Goal: Entertainment & Leisure: Browse casually

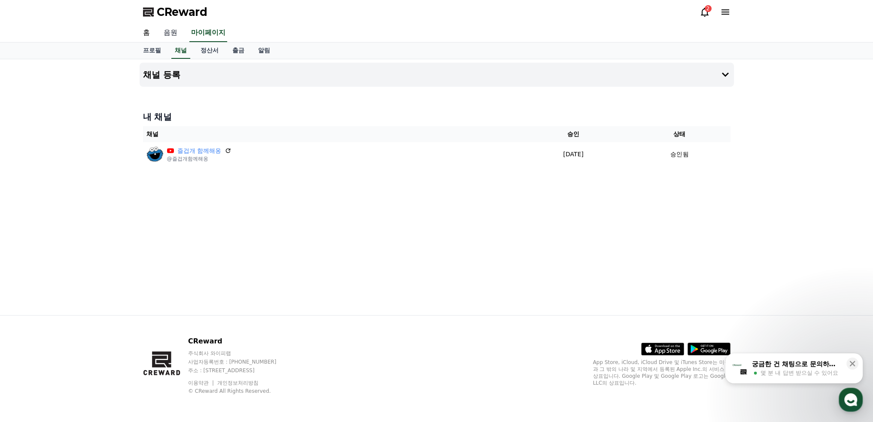
click at [171, 32] on link "음원" at bounding box center [170, 33] width 27 height 18
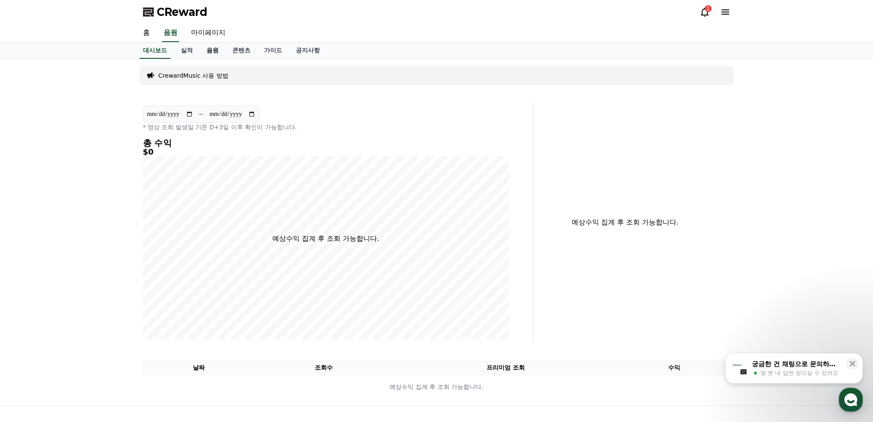
click at [206, 53] on link "음원" at bounding box center [213, 50] width 26 height 16
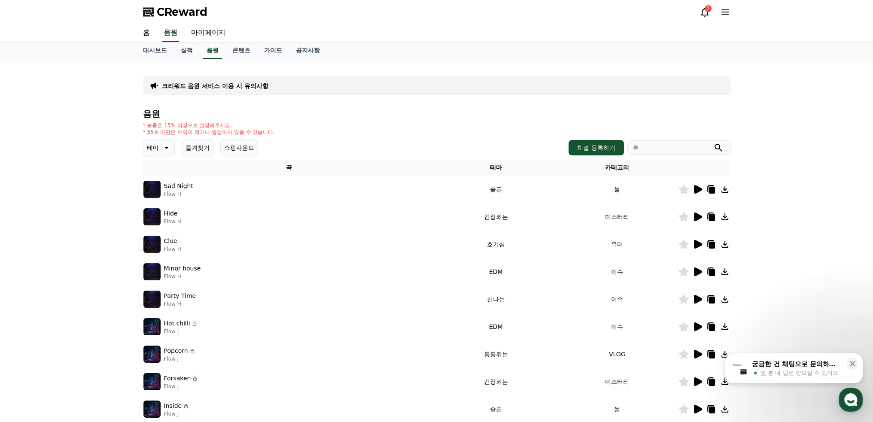
click at [208, 146] on button "즐겨찾기" at bounding box center [198, 147] width 32 height 17
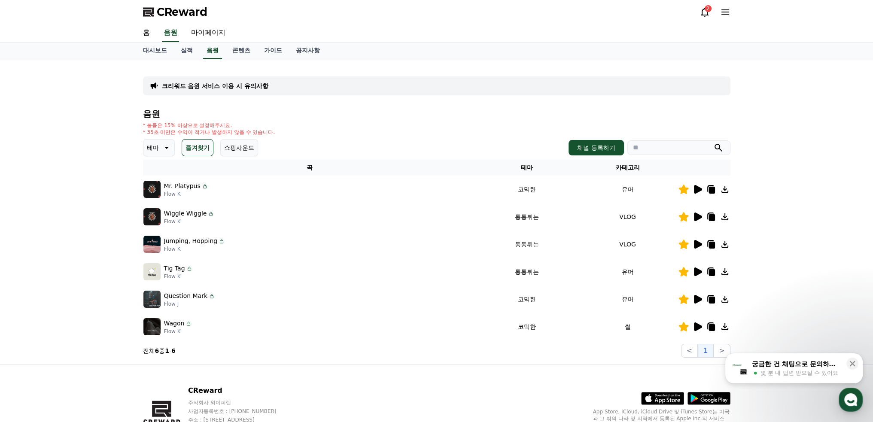
click at [162, 146] on icon at bounding box center [166, 148] width 10 height 10
click at [164, 205] on button "감동적인" at bounding box center [159, 206] width 31 height 19
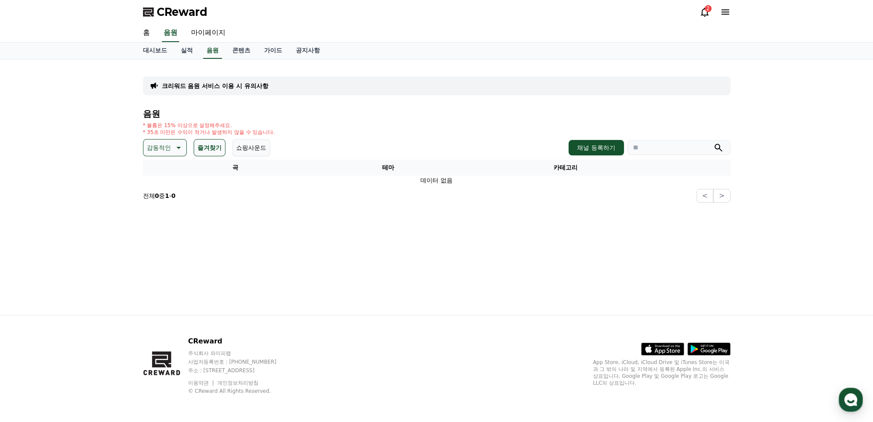
click at [178, 146] on icon at bounding box center [178, 148] width 10 height 10
click at [153, 182] on button "슬픈" at bounding box center [153, 182] width 19 height 19
click at [161, 149] on icon at bounding box center [166, 148] width 10 height 10
click at [206, 52] on link "음원" at bounding box center [212, 50] width 19 height 16
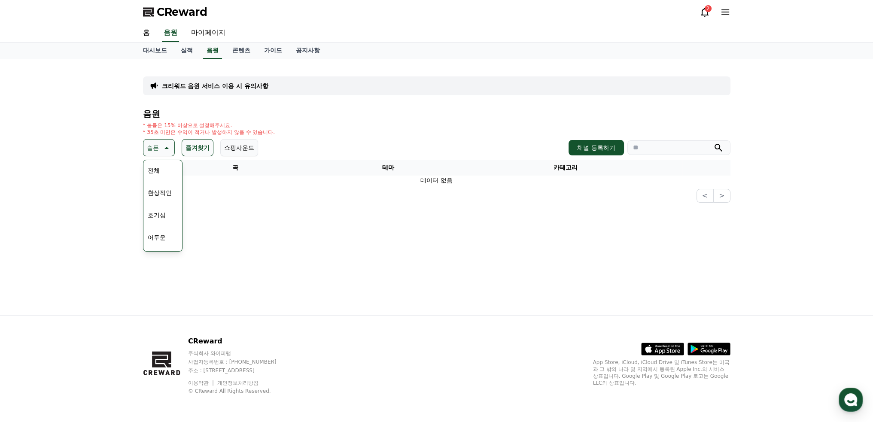
click at [161, 149] on icon at bounding box center [166, 148] width 10 height 10
click at [214, 49] on link "음원" at bounding box center [212, 50] width 19 height 16
click at [240, 50] on link "콘텐츠" at bounding box center [241, 50] width 32 height 16
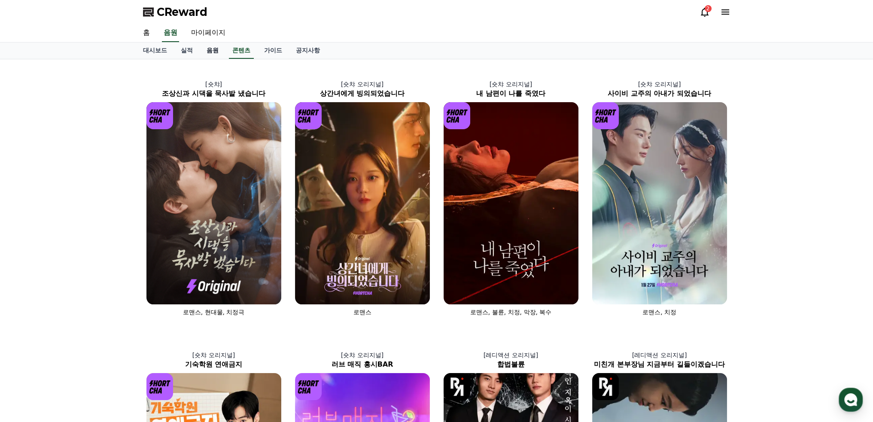
click at [216, 51] on link "음원" at bounding box center [213, 50] width 26 height 16
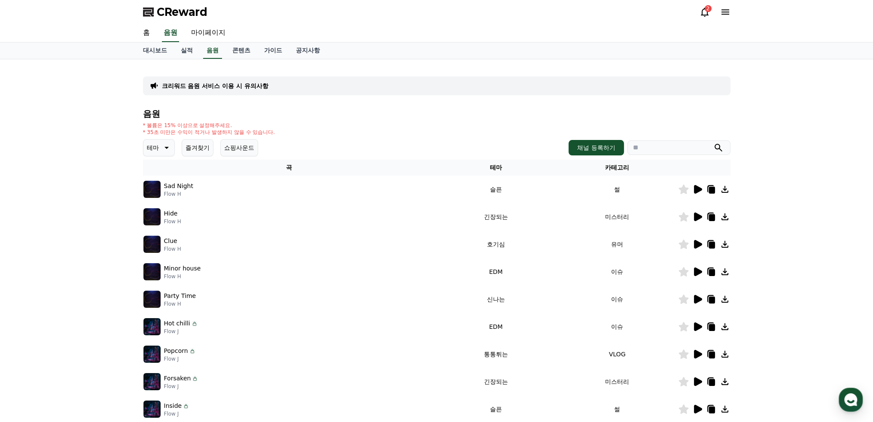
click at [166, 147] on icon at bounding box center [166, 148] width 4 height 2
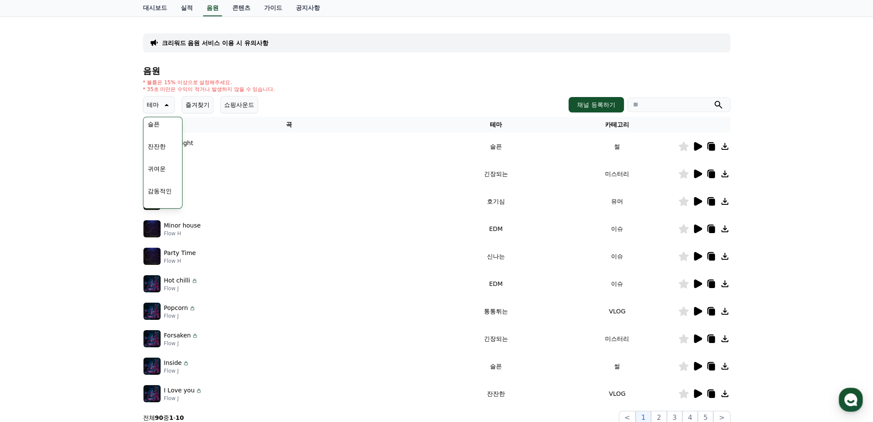
scroll to position [311, 0]
click at [166, 197] on button "감동적인" at bounding box center [159, 196] width 31 height 19
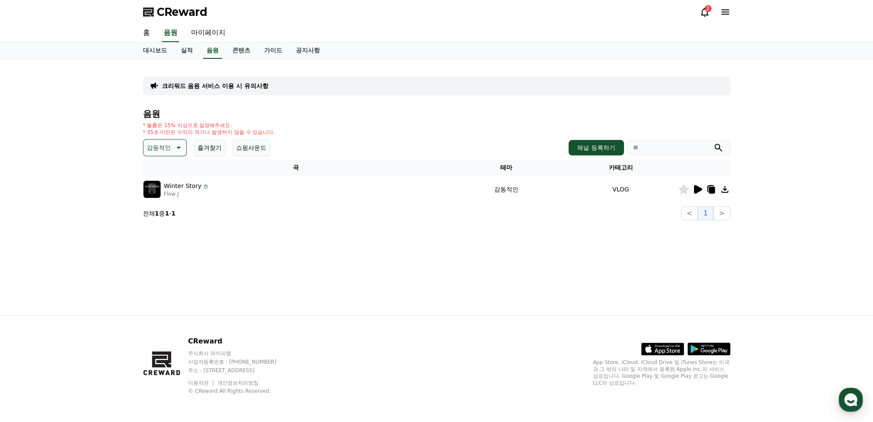
click at [697, 188] on icon at bounding box center [698, 189] width 8 height 9
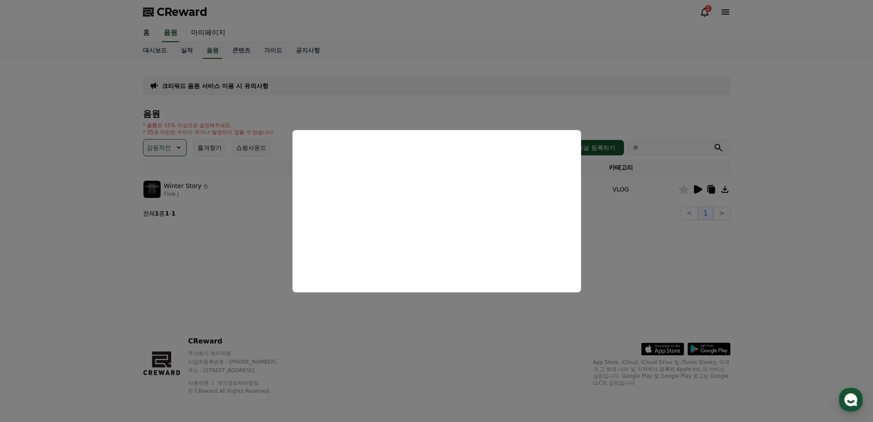
click at [653, 223] on button "close modal" at bounding box center [436, 211] width 873 height 422
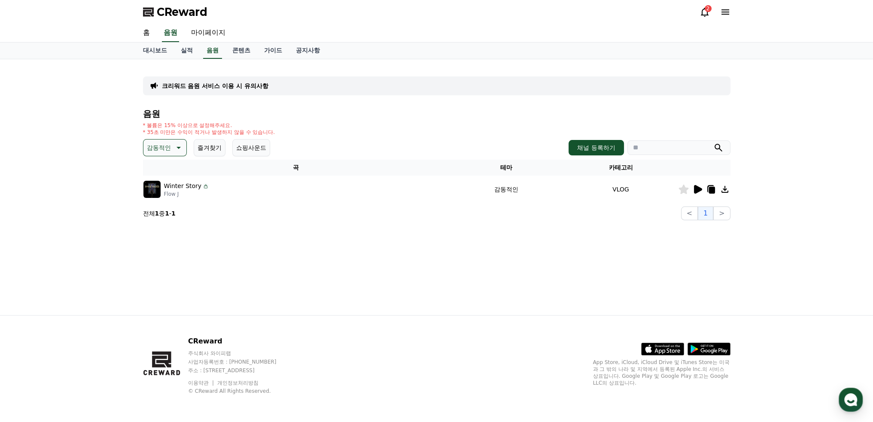
click at [683, 189] on icon at bounding box center [683, 189] width 10 height 9
click at [179, 147] on icon at bounding box center [178, 148] width 4 height 2
click at [161, 184] on button "슬픈" at bounding box center [153, 182] width 19 height 19
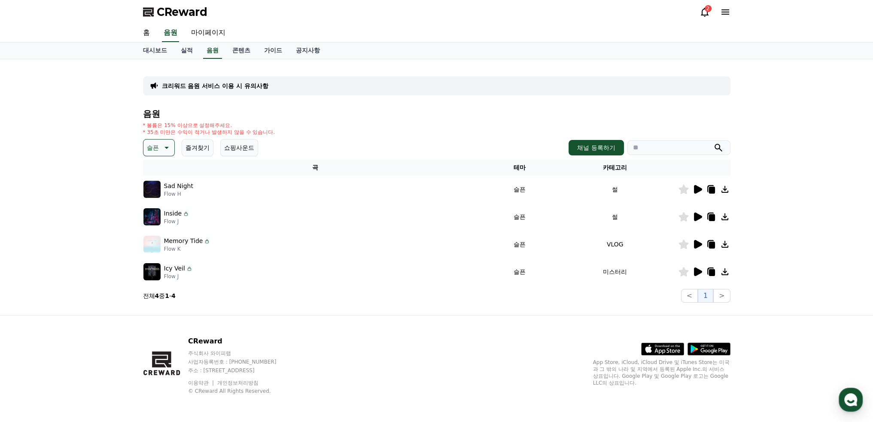
click at [695, 187] on icon at bounding box center [698, 189] width 8 height 9
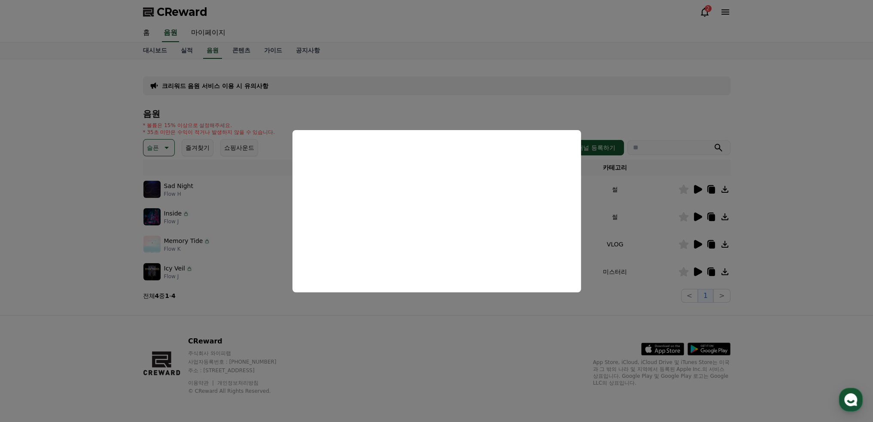
click at [698, 215] on button "close modal" at bounding box center [436, 211] width 873 height 422
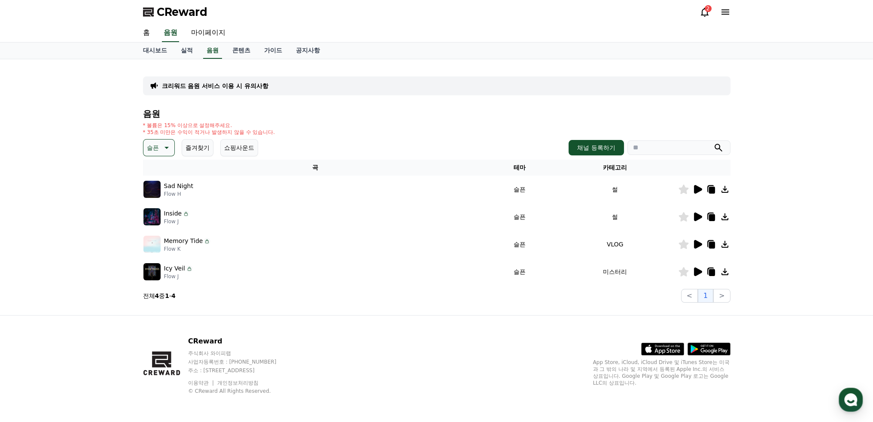
click at [698, 215] on icon at bounding box center [698, 216] width 8 height 9
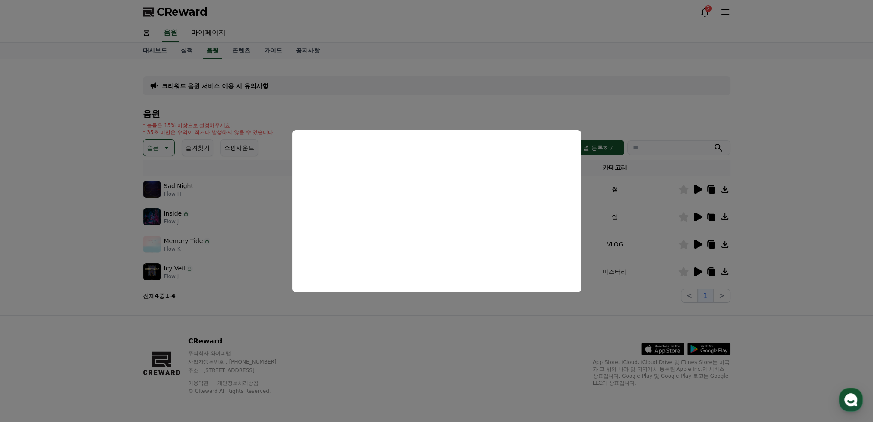
click at [699, 243] on button "close modal" at bounding box center [436, 211] width 873 height 422
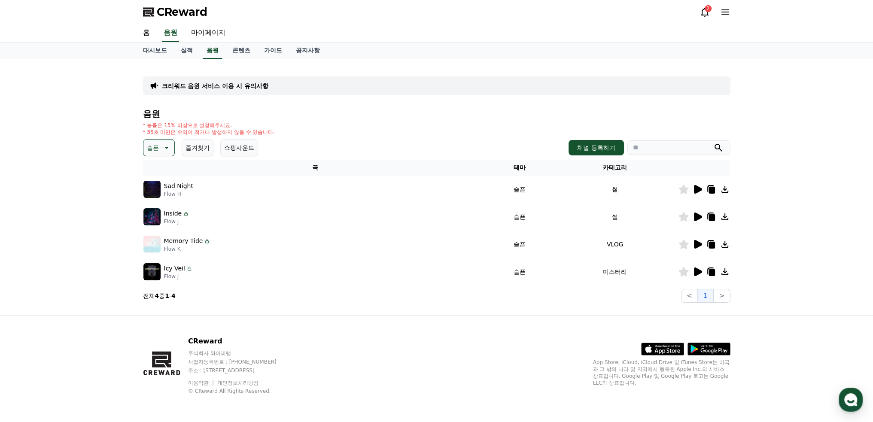
click at [696, 243] on icon at bounding box center [698, 244] width 8 height 9
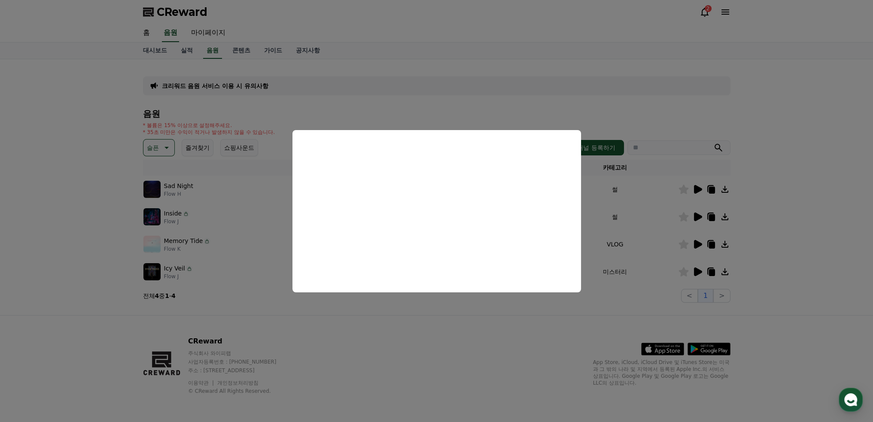
click at [683, 244] on button "close modal" at bounding box center [436, 211] width 873 height 422
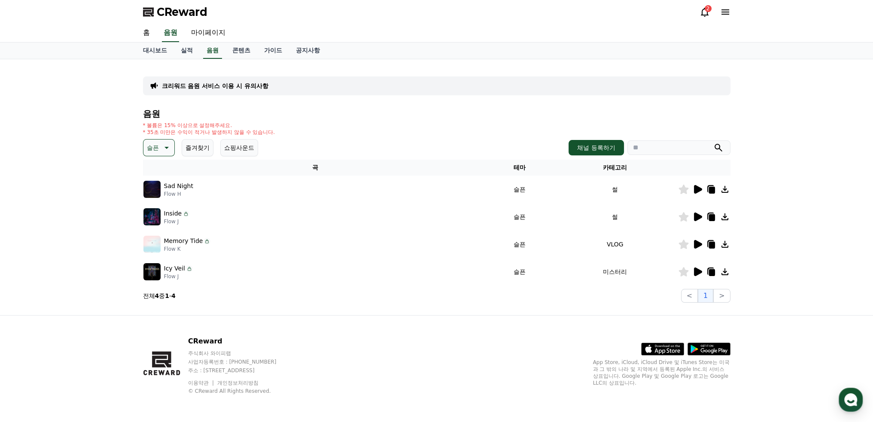
click at [683, 244] on icon at bounding box center [683, 244] width 10 height 9
click at [699, 272] on icon at bounding box center [698, 271] width 8 height 9
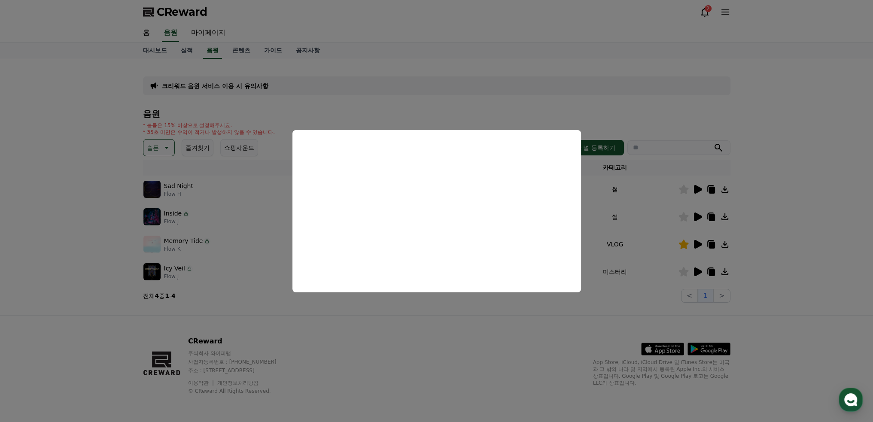
click at [644, 92] on button "close modal" at bounding box center [436, 211] width 873 height 422
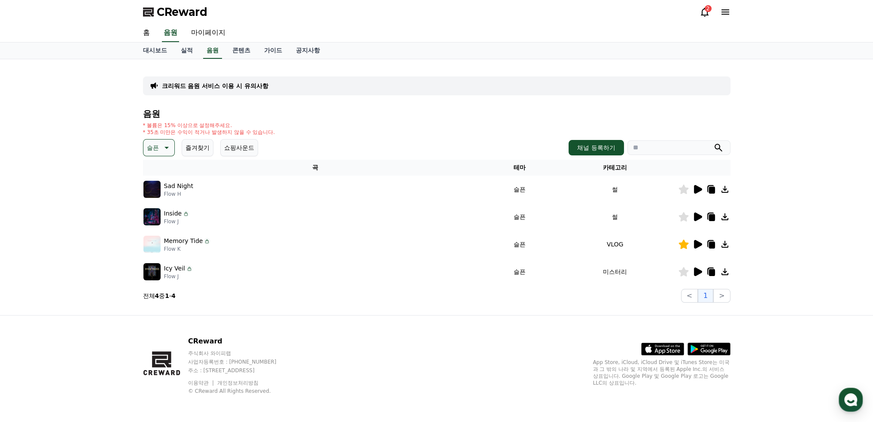
click at [163, 148] on icon at bounding box center [166, 148] width 10 height 10
click at [163, 195] on button "잔잔한" at bounding box center [156, 194] width 25 height 19
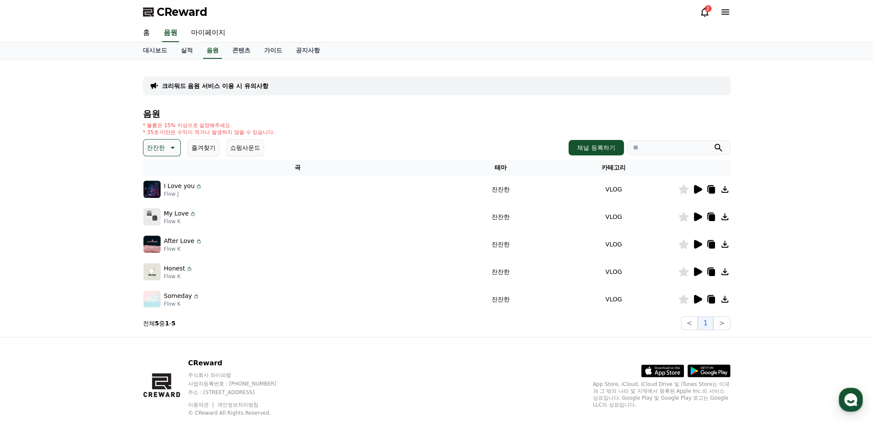
click at [697, 187] on icon at bounding box center [698, 189] width 8 height 9
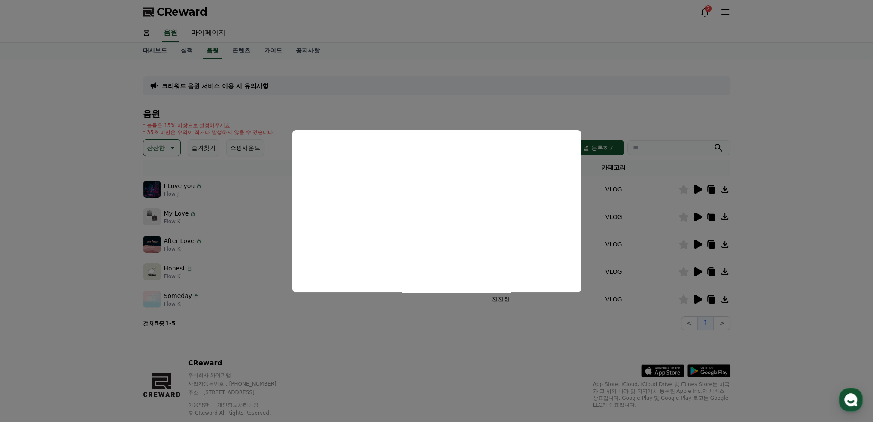
click at [695, 214] on button "close modal" at bounding box center [436, 211] width 873 height 422
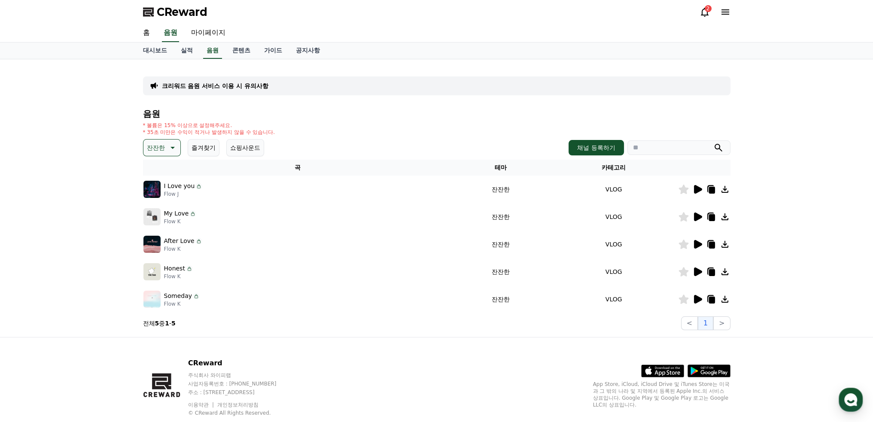
click at [695, 216] on icon at bounding box center [698, 216] width 8 height 9
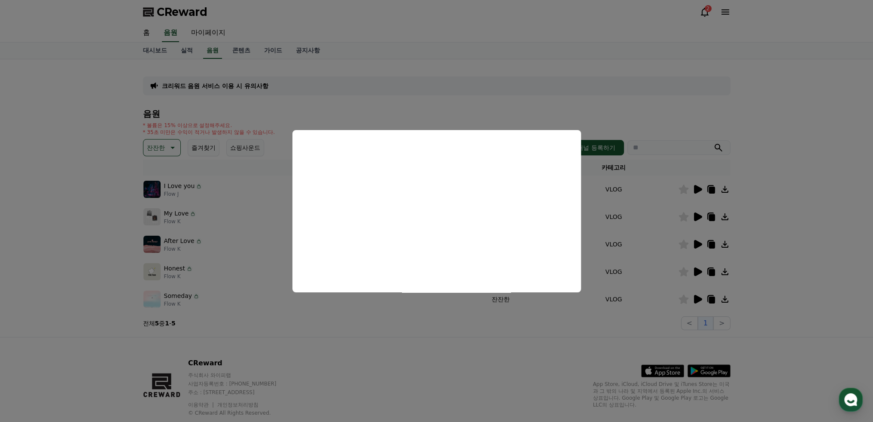
click at [695, 243] on button "close modal" at bounding box center [436, 211] width 873 height 422
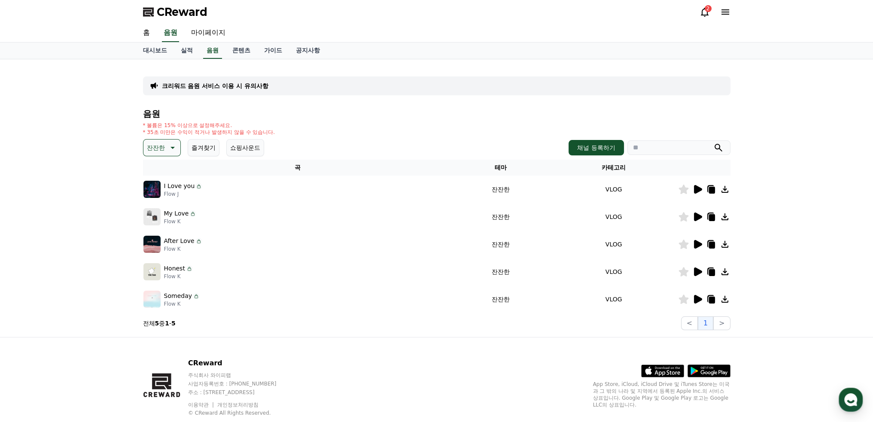
click at [695, 243] on icon at bounding box center [698, 244] width 8 height 9
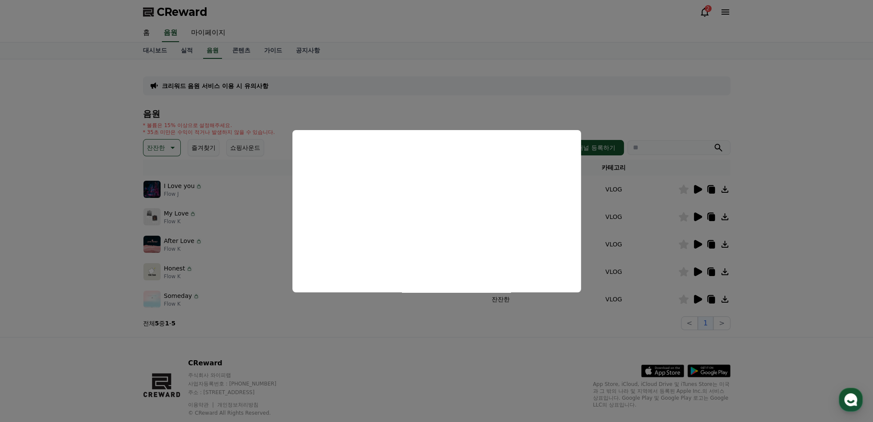
click at [476, 320] on button "close modal" at bounding box center [436, 211] width 873 height 422
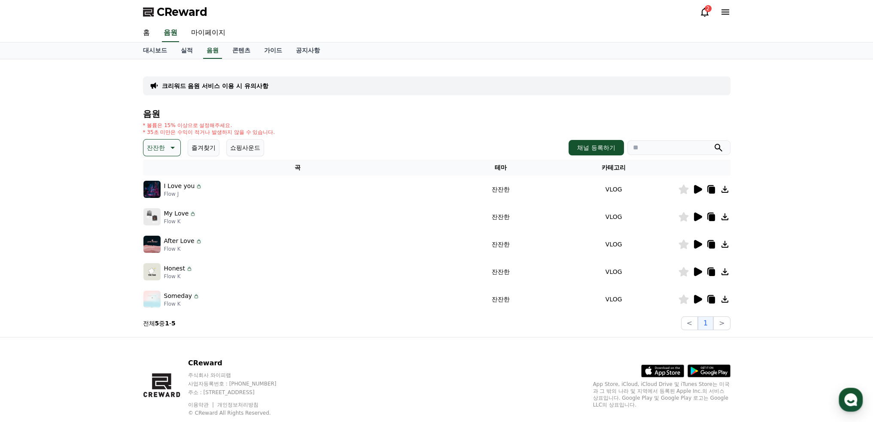
click at [698, 245] on icon at bounding box center [698, 244] width 8 height 9
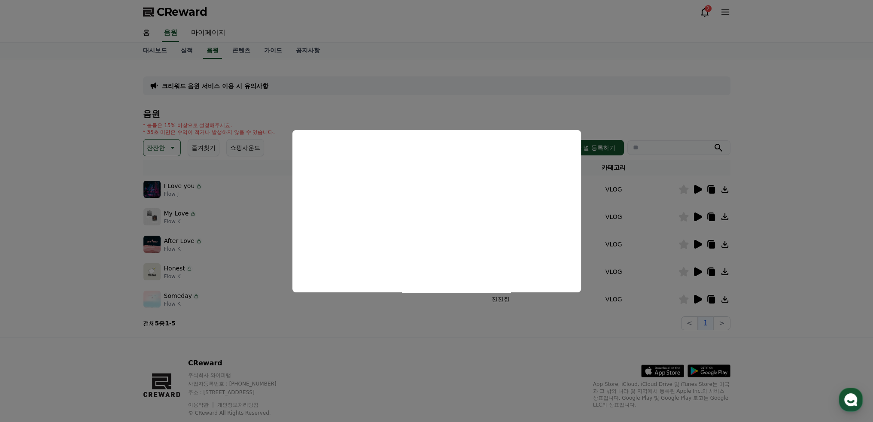
click at [695, 269] on button "close modal" at bounding box center [436, 211] width 873 height 422
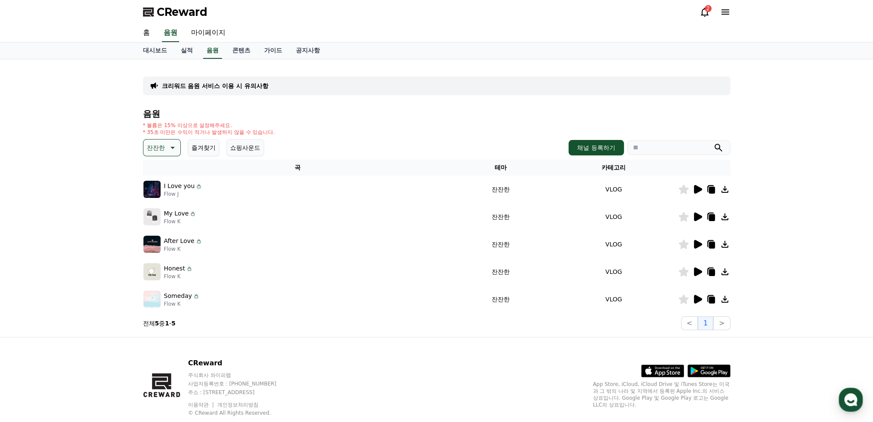
click at [695, 269] on icon at bounding box center [698, 271] width 8 height 9
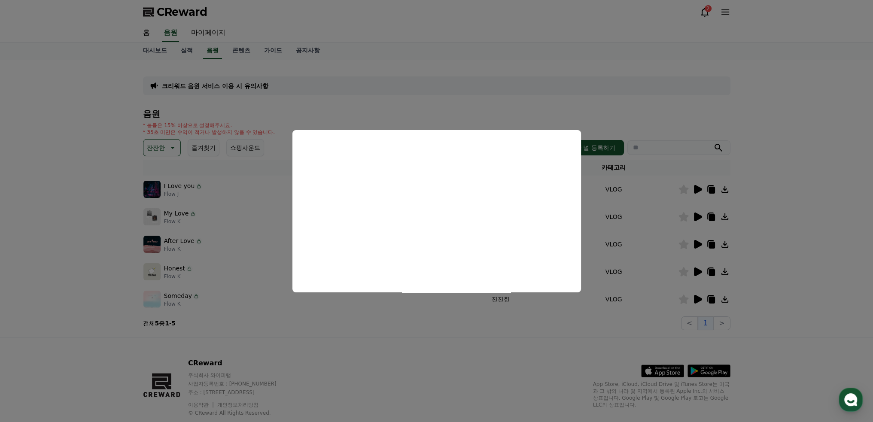
click at [697, 298] on button "close modal" at bounding box center [436, 211] width 873 height 422
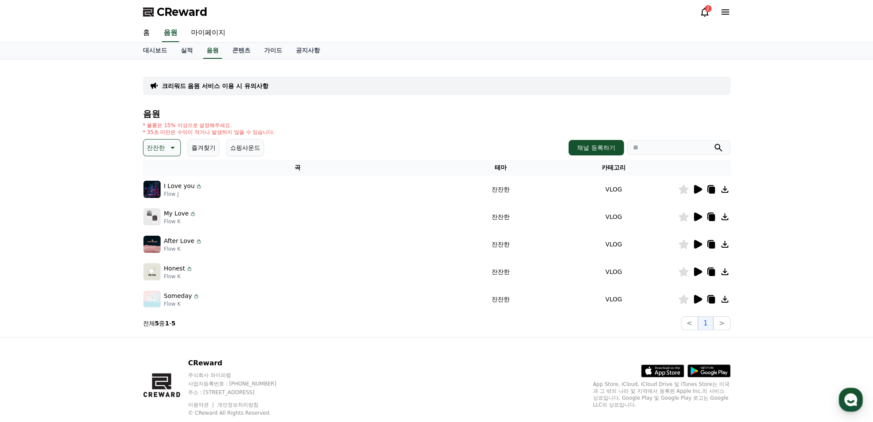
click at [697, 298] on icon at bounding box center [698, 299] width 8 height 9
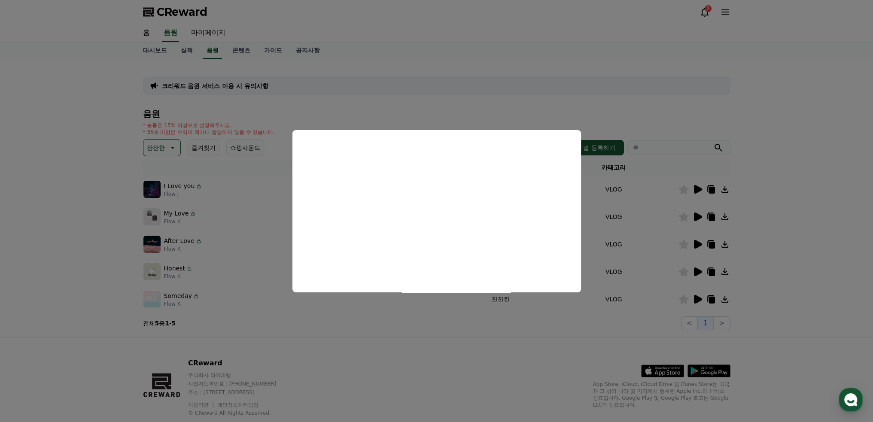
click at [520, 110] on button "close modal" at bounding box center [436, 211] width 873 height 422
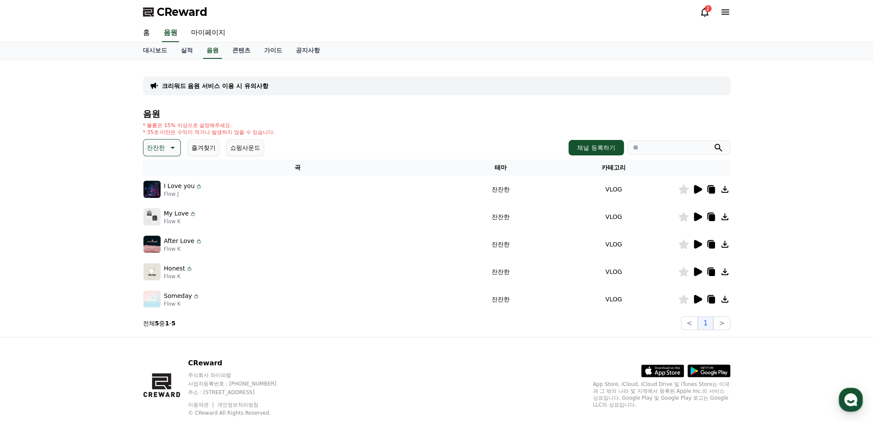
click at [706, 14] on icon at bounding box center [705, 12] width 8 height 9
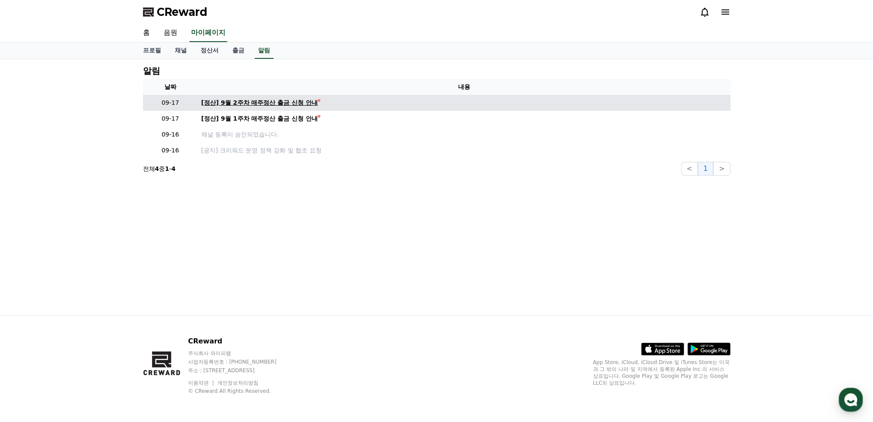
click at [283, 102] on div "[정산] 9월 2주차 매주정산 출금 신청 안내" at bounding box center [259, 102] width 117 height 9
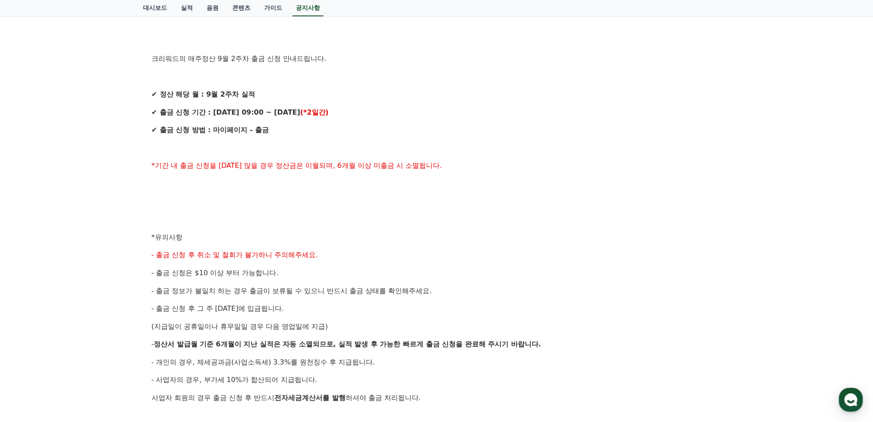
scroll to position [172, 0]
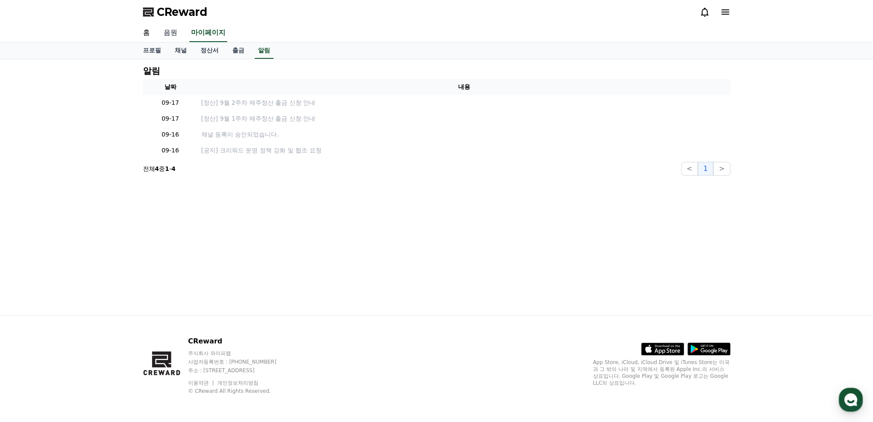
click at [173, 34] on link "음원" at bounding box center [170, 33] width 27 height 18
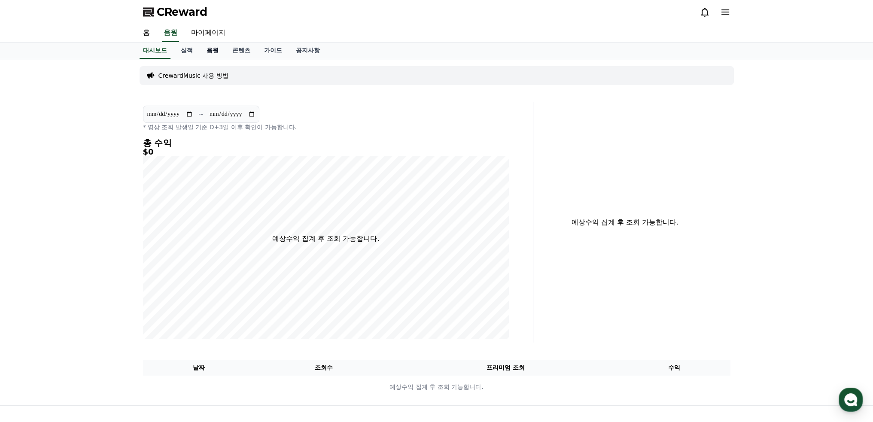
click at [209, 47] on link "음원" at bounding box center [213, 50] width 26 height 16
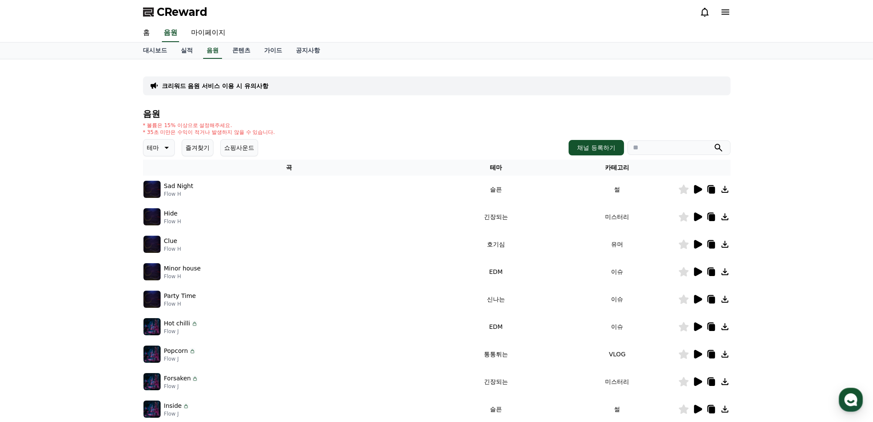
click at [165, 146] on icon at bounding box center [166, 148] width 10 height 10
click at [167, 190] on button "환상적인" at bounding box center [159, 192] width 31 height 19
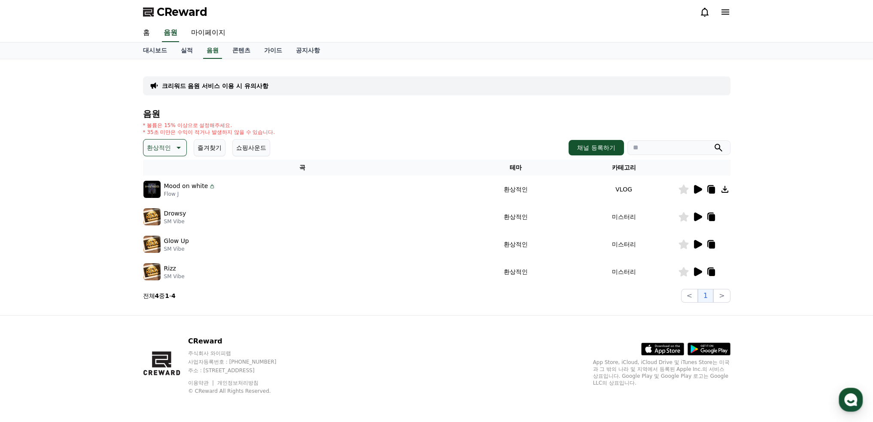
click at [698, 188] on icon at bounding box center [698, 189] width 8 height 9
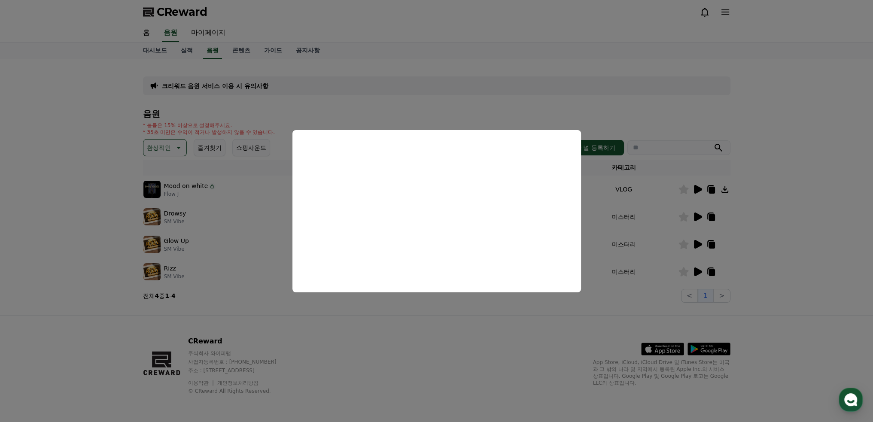
click at [208, 144] on button "close modal" at bounding box center [436, 211] width 873 height 422
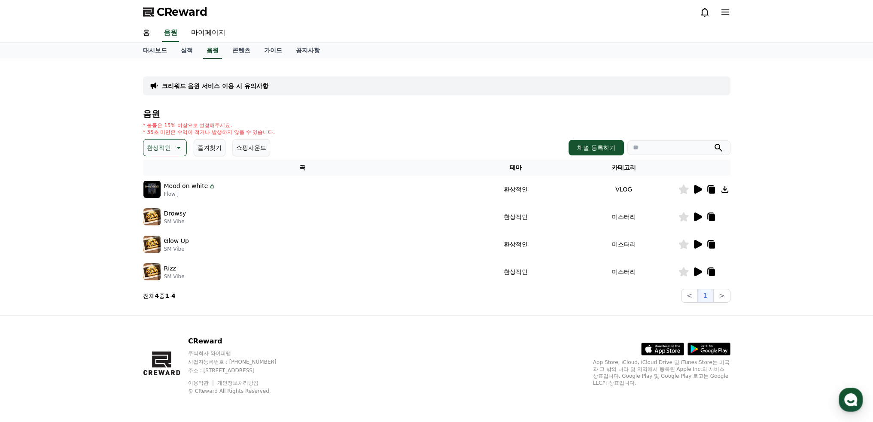
click at [212, 149] on button "즐겨찾기" at bounding box center [210, 147] width 32 height 17
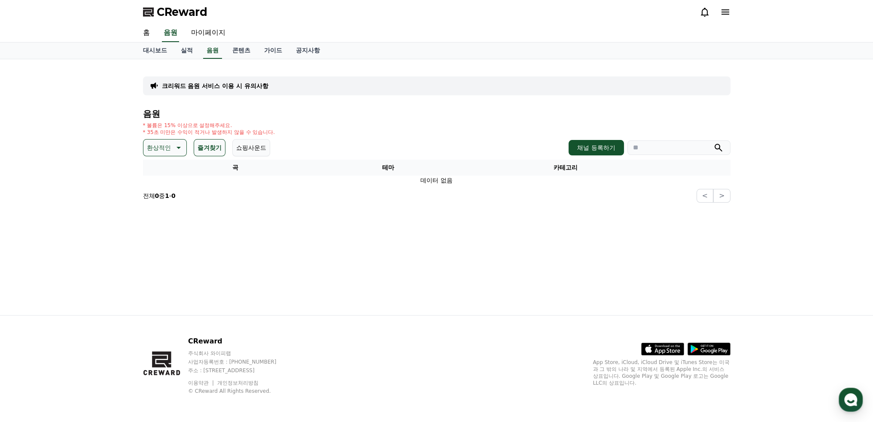
click at [209, 147] on button "즐겨찾기" at bounding box center [210, 147] width 32 height 17
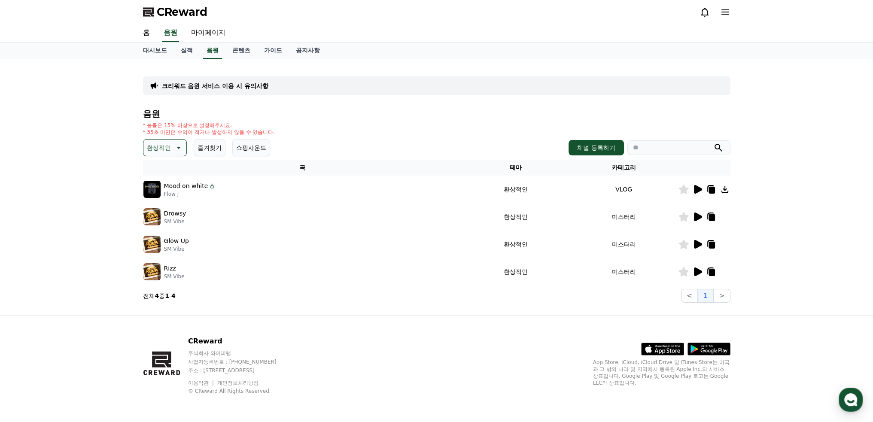
click at [208, 147] on button "즐겨찾기" at bounding box center [210, 147] width 32 height 17
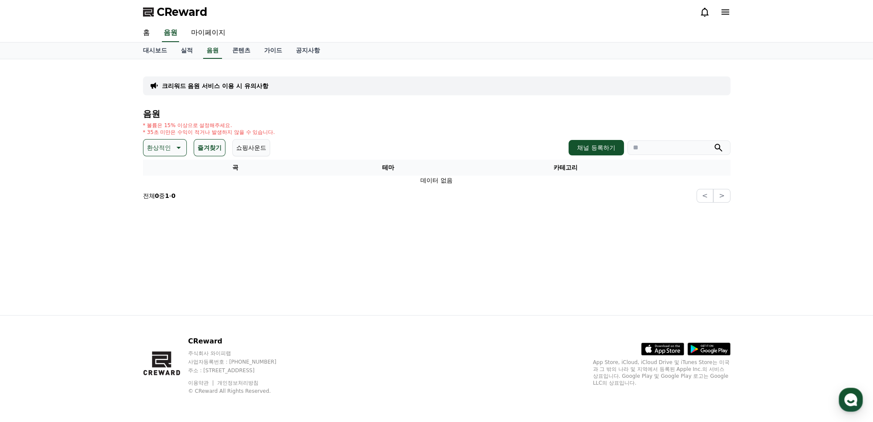
click at [208, 147] on button "즐겨찾기" at bounding box center [210, 147] width 32 height 17
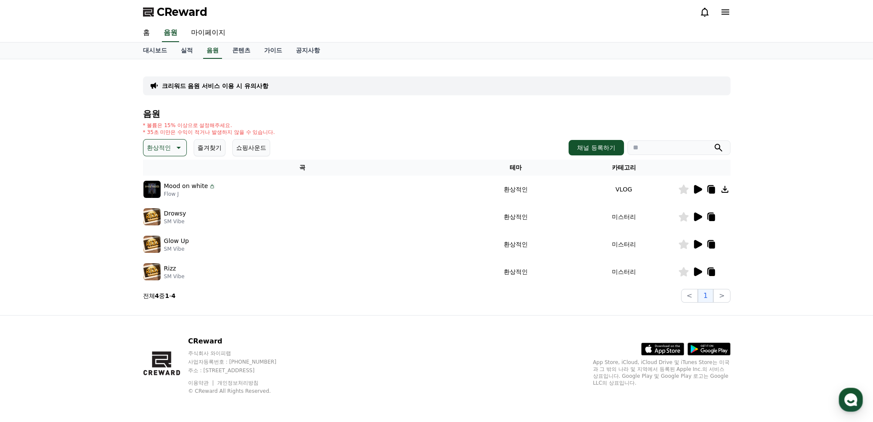
click at [207, 147] on button "즐겨찾기" at bounding box center [210, 147] width 32 height 17
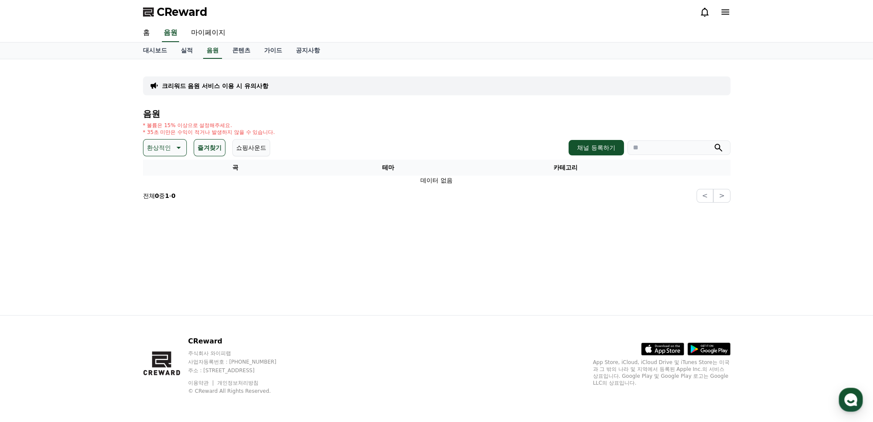
click at [726, 12] on icon at bounding box center [725, 11] width 8 height 5
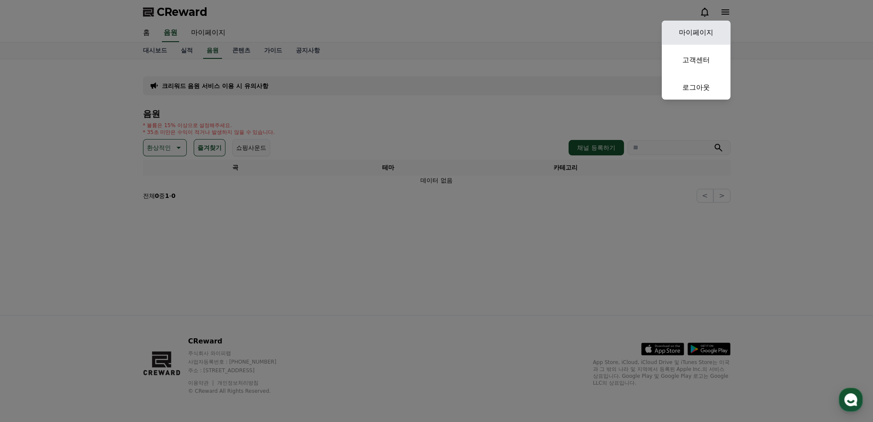
click at [700, 31] on link "마이페이지" at bounding box center [696, 33] width 69 height 24
select select "**********"
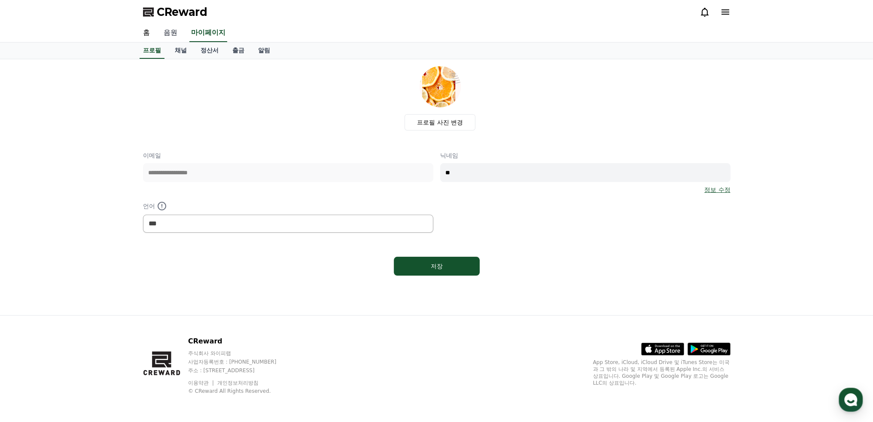
click at [169, 33] on link "음원" at bounding box center [170, 33] width 27 height 18
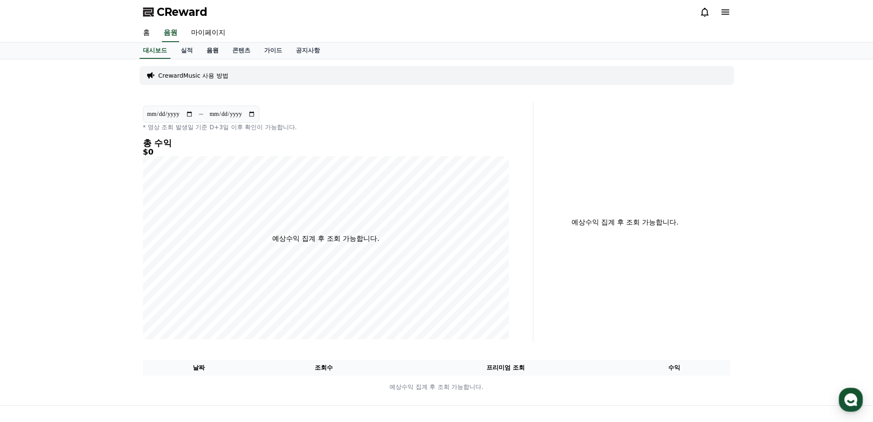
click at [213, 48] on link "음원" at bounding box center [213, 50] width 26 height 16
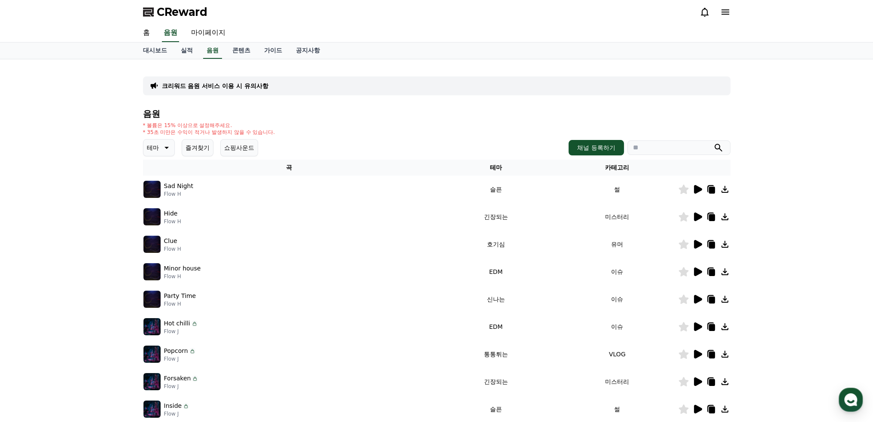
click at [199, 148] on button "즐겨찾기" at bounding box center [198, 147] width 32 height 17
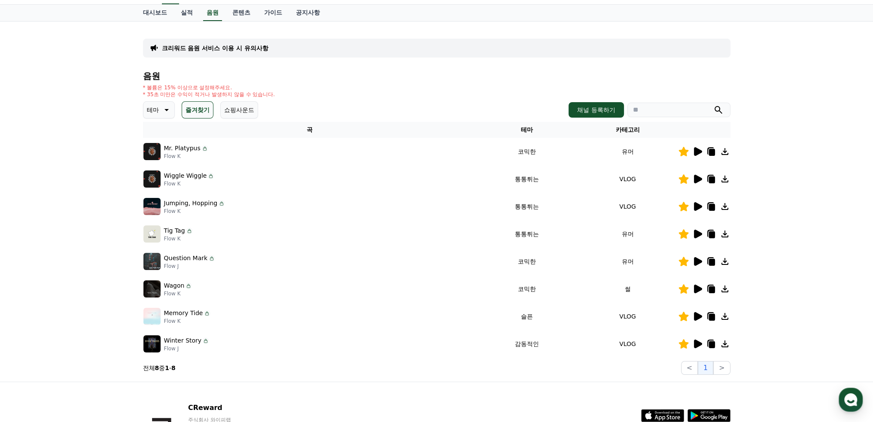
scroll to position [43, 0]
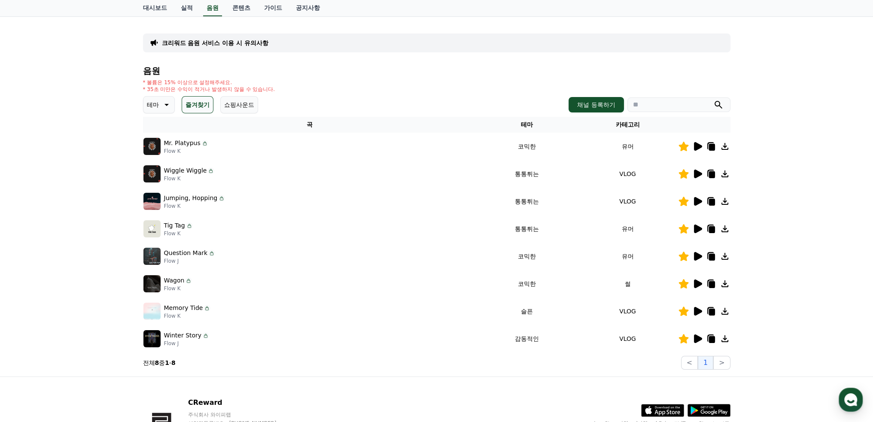
click at [158, 105] on p "테마" at bounding box center [153, 105] width 12 height 12
click at [215, 8] on link "음원" at bounding box center [212, 8] width 19 height 16
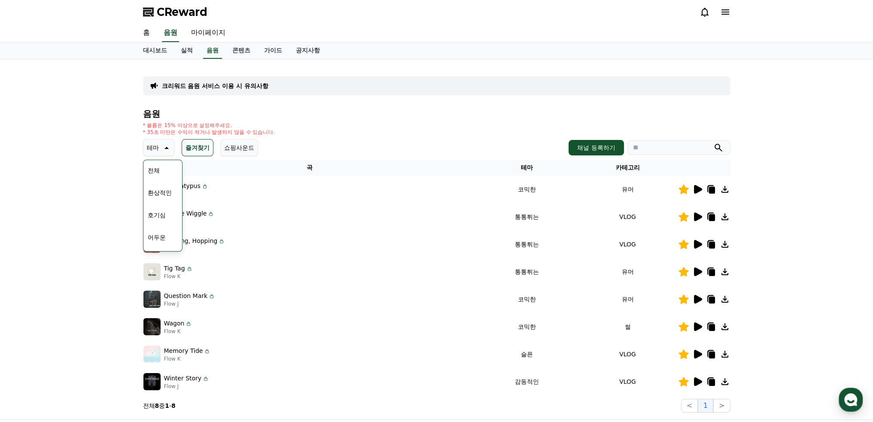
click at [120, 152] on div "크리워드 음원 서비스 이용 시 유의사항 음원 * 볼륨은 15% 이상으로 설정해주세요. * 35초 미만은 수익이 적거나 발생하지 않을 수 있습니…" at bounding box center [436, 239] width 873 height 360
click at [151, 168] on button "전체" at bounding box center [153, 170] width 19 height 19
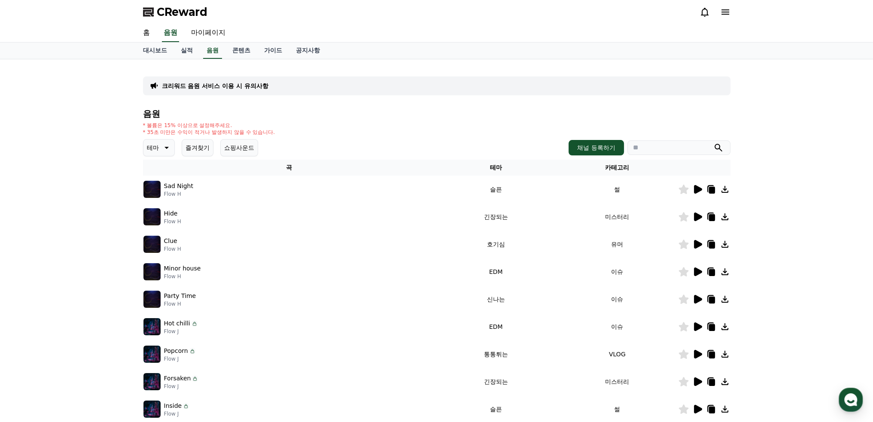
click at [168, 147] on icon at bounding box center [166, 148] width 4 height 2
click at [165, 197] on button "드라마틱" at bounding box center [159, 199] width 31 height 19
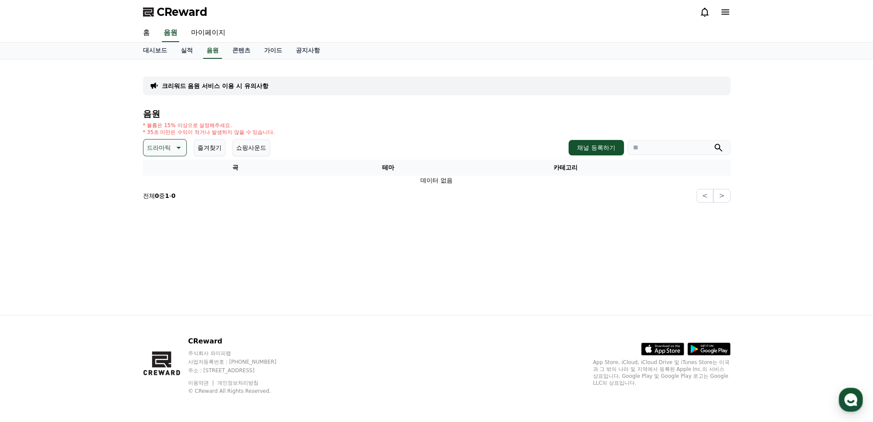
click at [165, 149] on p "드라마틱" at bounding box center [159, 148] width 24 height 12
click at [155, 189] on button "환상적인" at bounding box center [159, 192] width 31 height 19
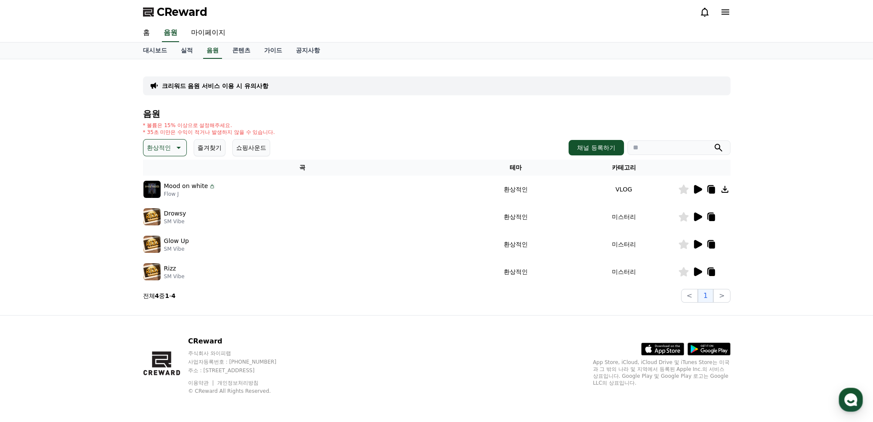
click at [695, 216] on icon at bounding box center [698, 216] width 8 height 9
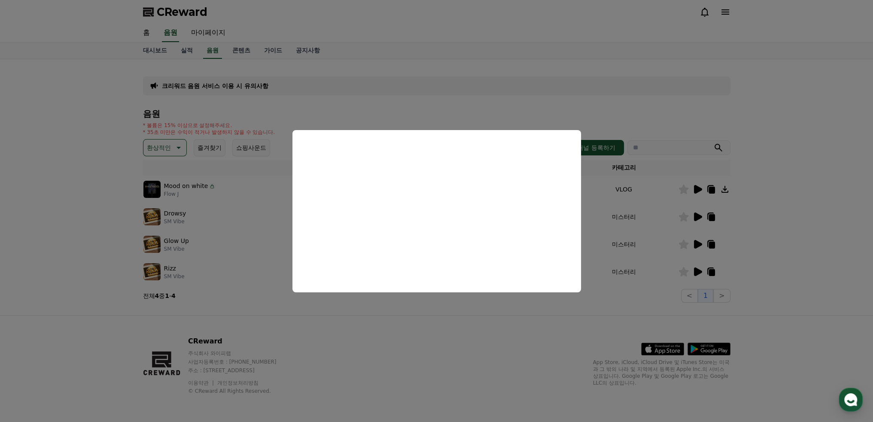
click at [684, 216] on button "close modal" at bounding box center [436, 211] width 873 height 422
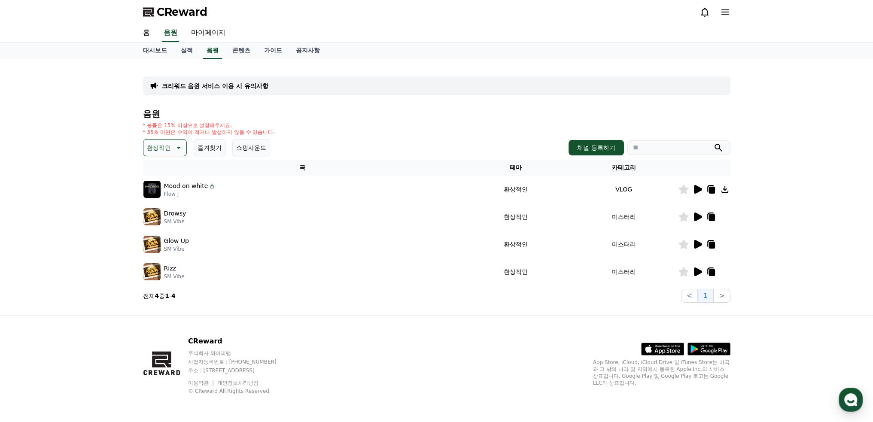
click at [687, 217] on icon at bounding box center [683, 216] width 10 height 9
click at [694, 243] on icon at bounding box center [698, 244] width 8 height 9
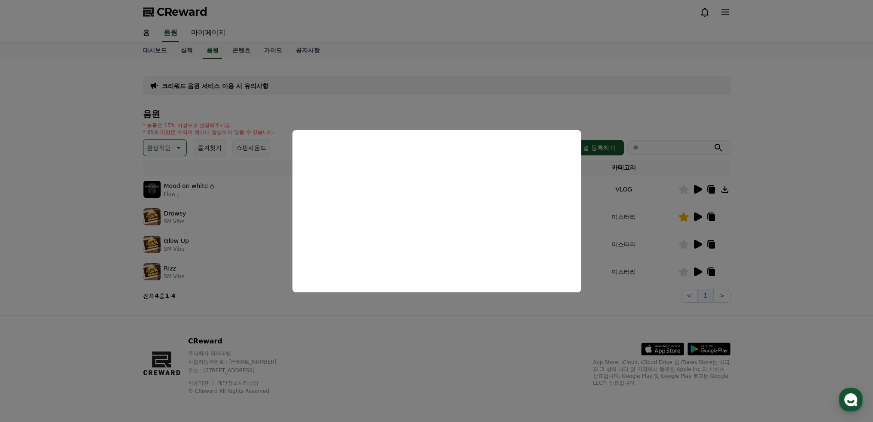
click at [682, 245] on button "close modal" at bounding box center [436, 211] width 873 height 422
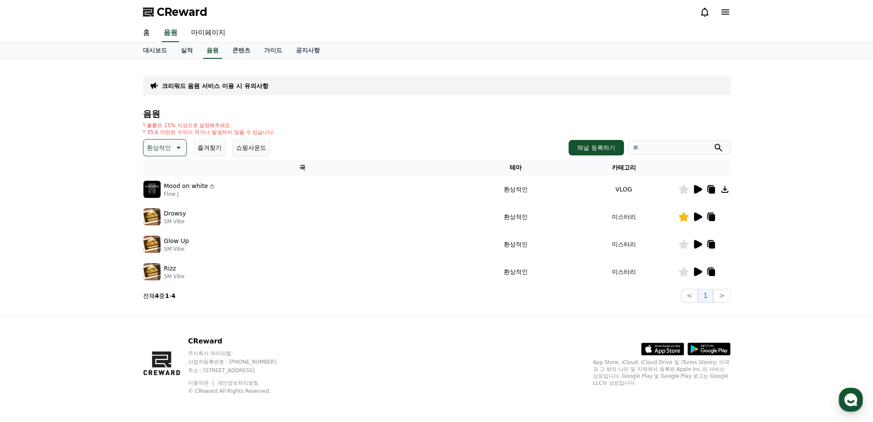
click at [682, 245] on icon at bounding box center [683, 244] width 10 height 9
click at [694, 271] on icon at bounding box center [698, 271] width 8 height 9
